Goal: Communication & Community: Ask a question

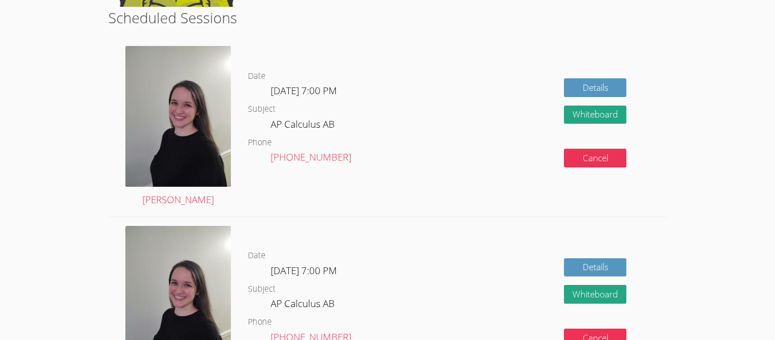
scroll to position [217, 0]
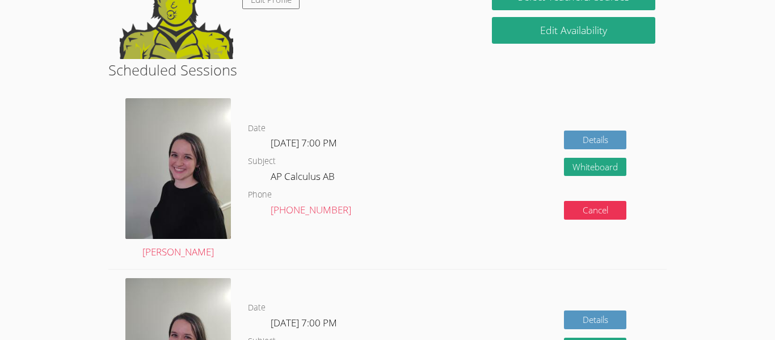
scroll to position [126, 0]
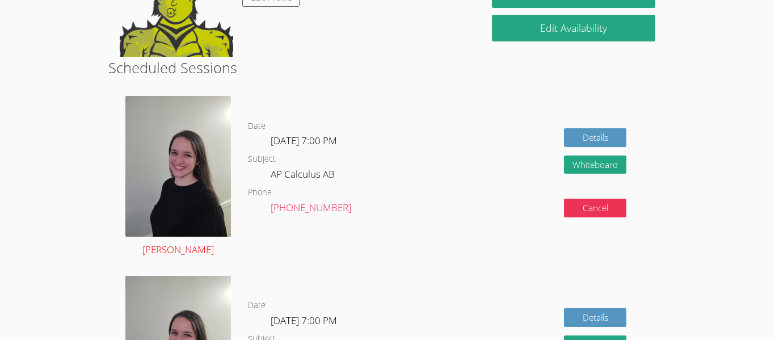
click at [201, 218] on img at bounding box center [177, 166] width 105 height 141
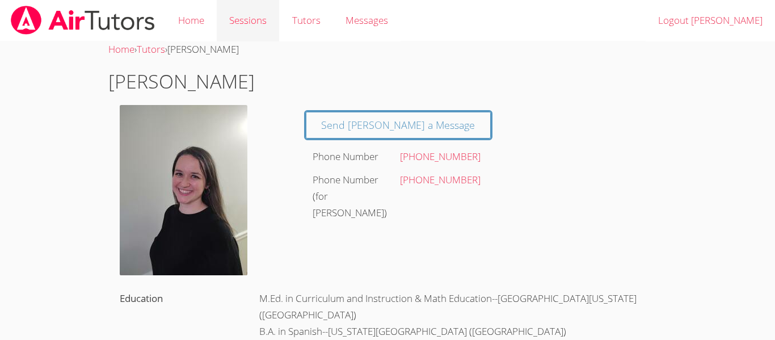
click at [243, 19] on link "Sessions" at bounding box center [248, 20] width 62 height 41
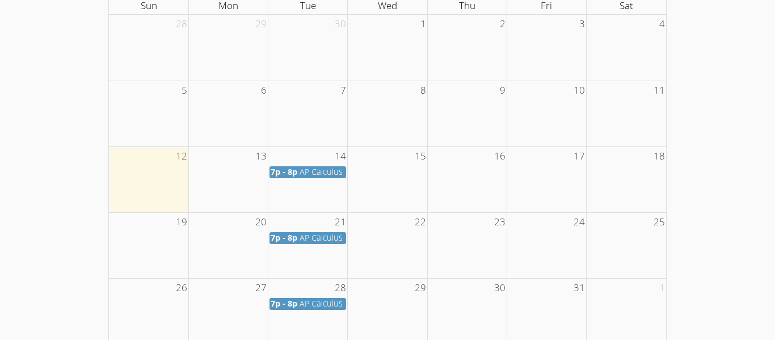
scroll to position [218, 0]
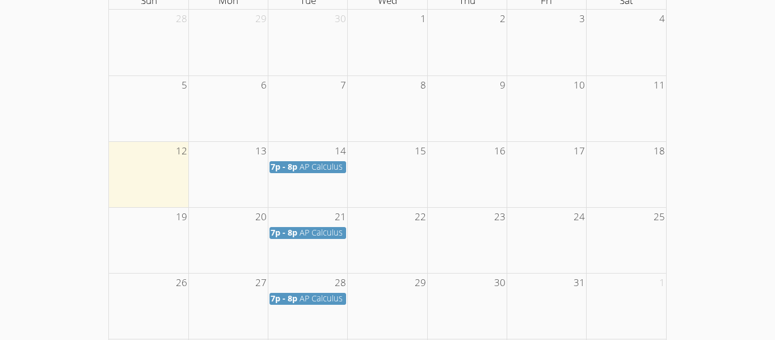
click at [303, 169] on span "AP Calculus AB" at bounding box center [327, 166] width 56 height 11
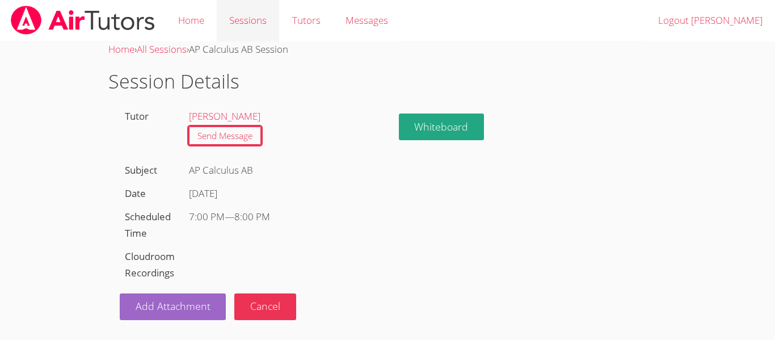
click at [234, 27] on link "Sessions" at bounding box center [248, 20] width 62 height 41
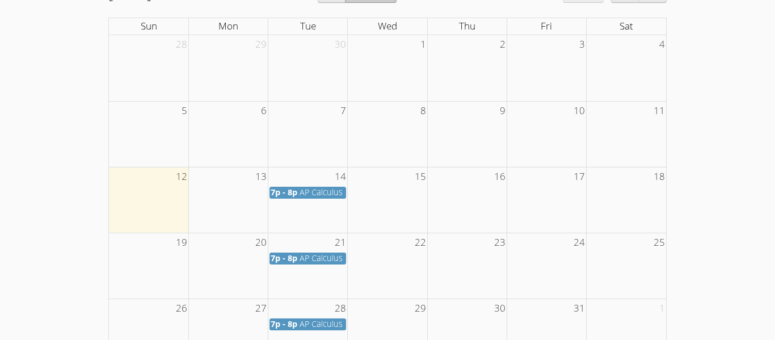
scroll to position [193, 0]
click at [327, 187] on span "AP Calculus AB" at bounding box center [327, 191] width 56 height 11
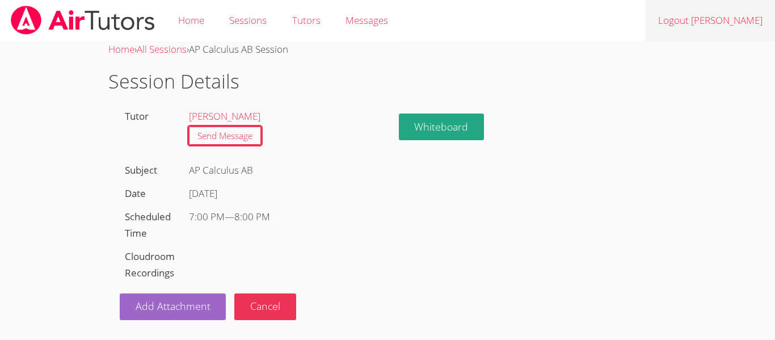
click at [744, 31] on link "Logout Jorge" at bounding box center [709, 20] width 129 height 41
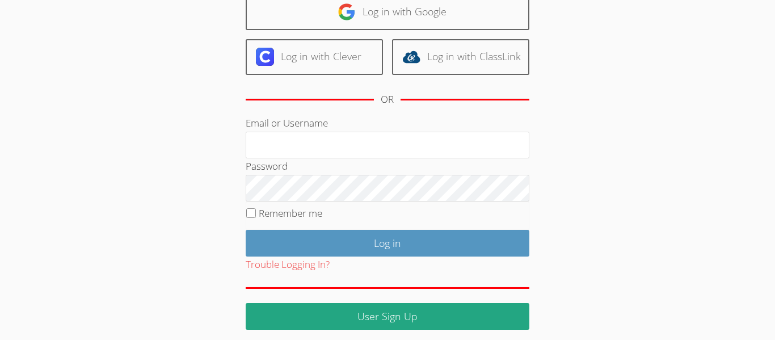
scroll to position [136, 0]
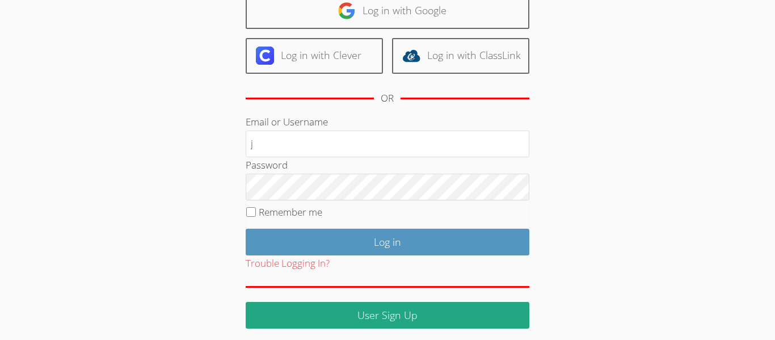
type input "[EMAIL_ADDRESS][DOMAIN_NAME]"
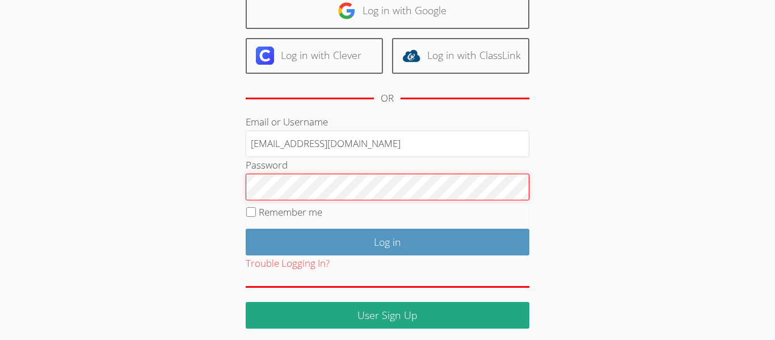
click at [246, 229] on input "Log in" at bounding box center [388, 242] width 284 height 27
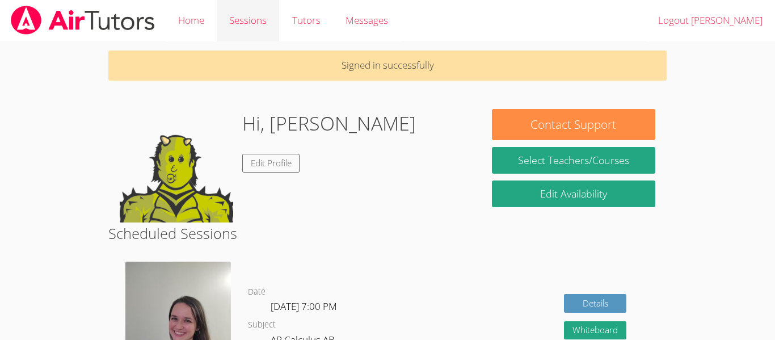
click at [248, 27] on link "Sessions" at bounding box center [248, 20] width 62 height 41
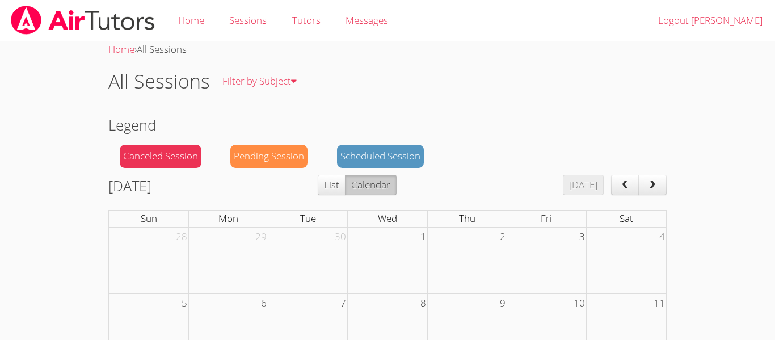
scroll to position [301, 0]
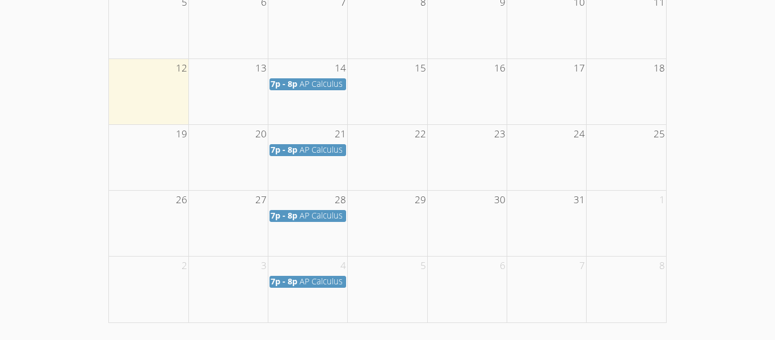
click at [307, 87] on span "AP Calculus AB" at bounding box center [327, 83] width 56 height 11
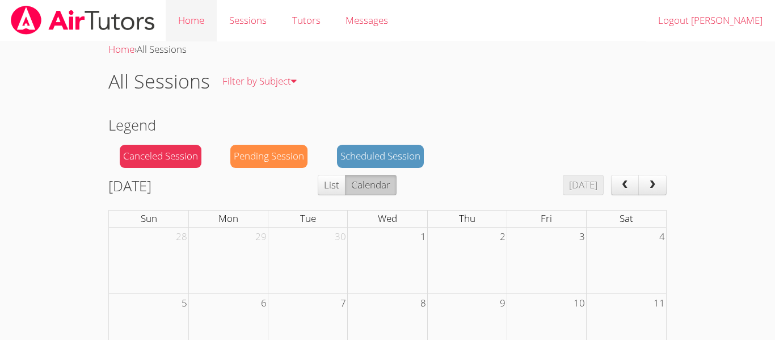
click at [196, 29] on link "Home" at bounding box center [191, 20] width 51 height 41
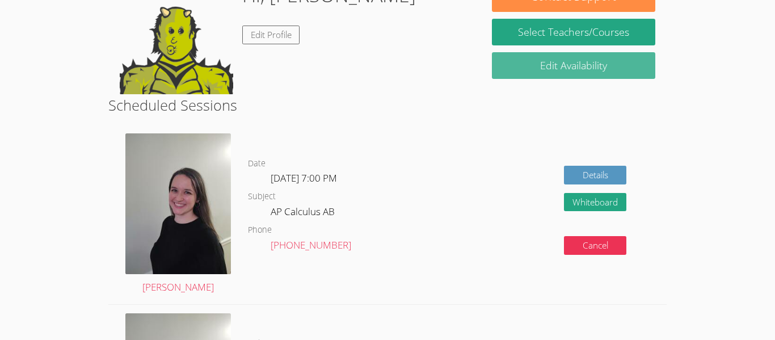
scroll to position [92, 0]
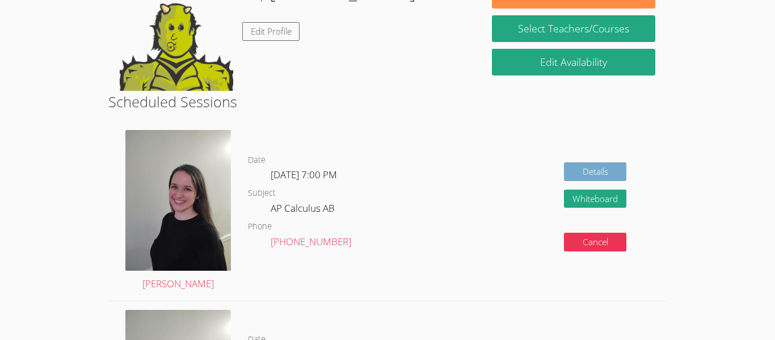
click at [584, 170] on link "Details" at bounding box center [595, 171] width 62 height 19
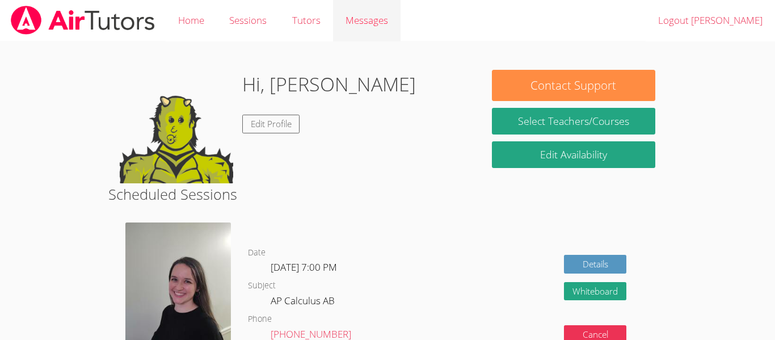
click at [367, 20] on span "Messages" at bounding box center [366, 20] width 43 height 13
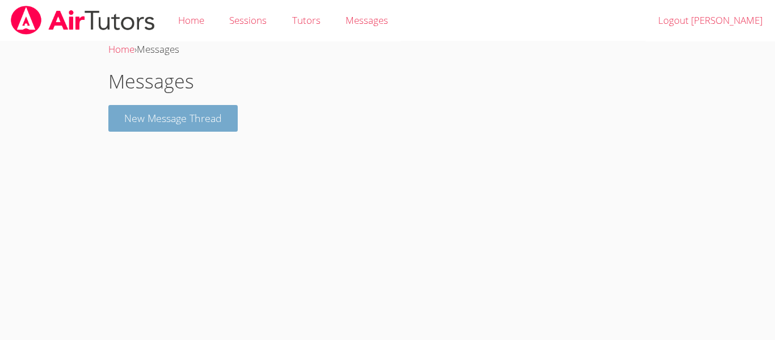
click at [209, 115] on button "New Message Thread" at bounding box center [172, 118] width 129 height 27
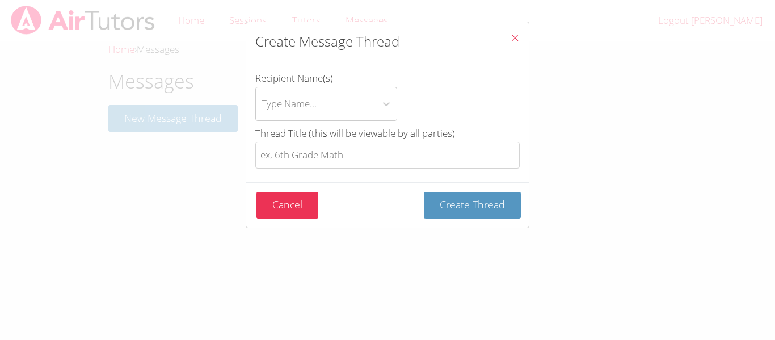
click at [518, 36] on icon "Close" at bounding box center [515, 38] width 10 height 10
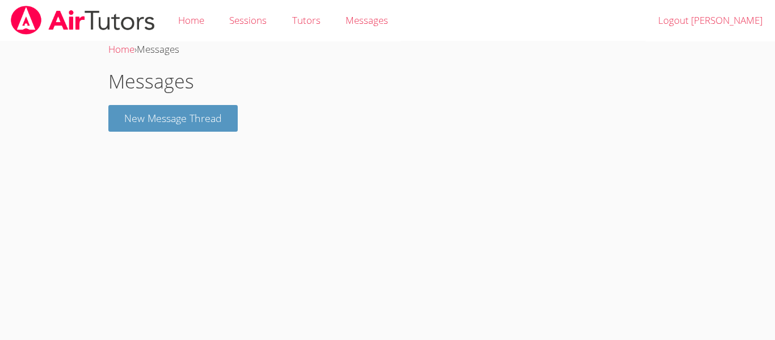
click at [79, 27] on img at bounding box center [83, 20] width 146 height 29
